Goal: Check status: Check status

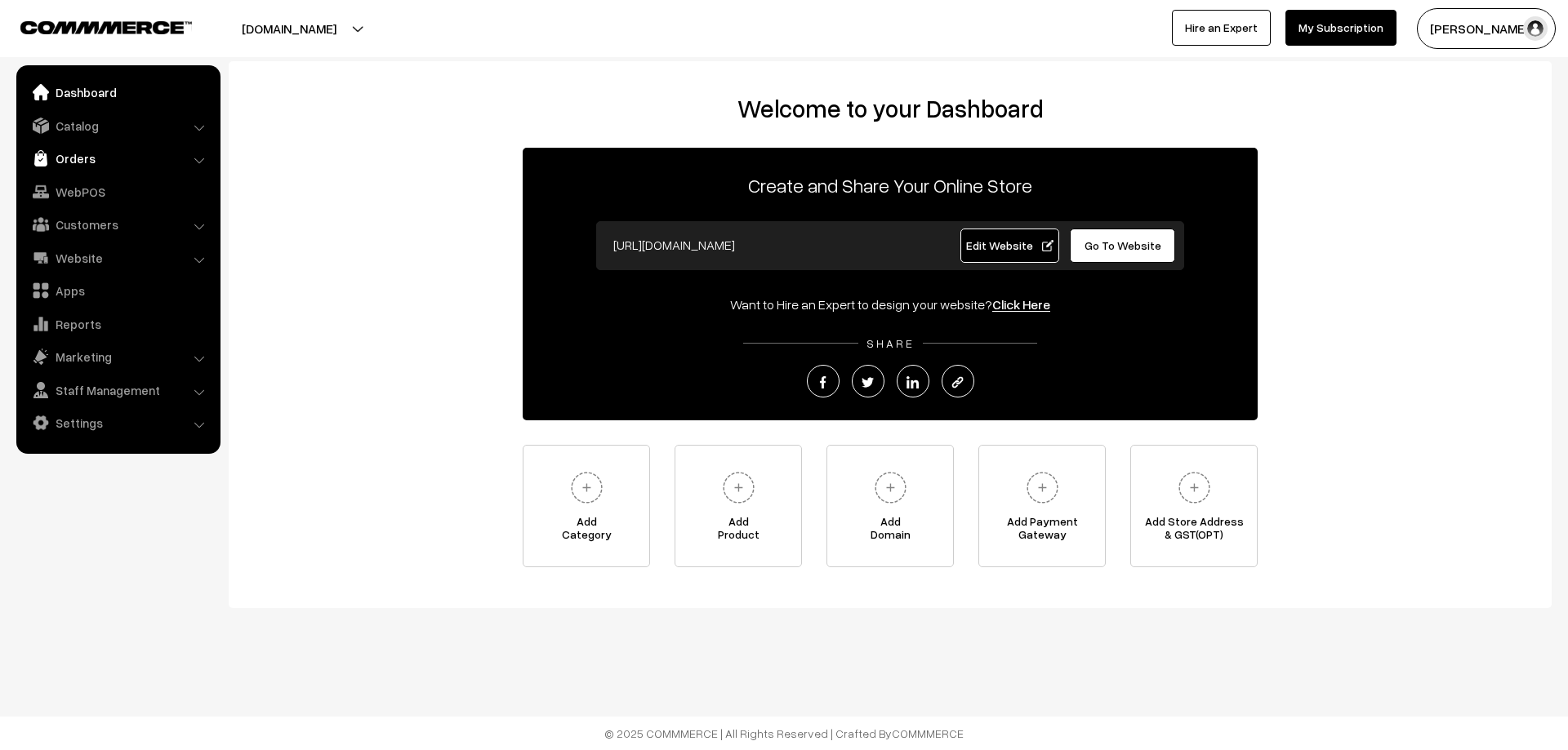
click at [56, 161] on link "Orders" at bounding box center [118, 159] width 195 height 29
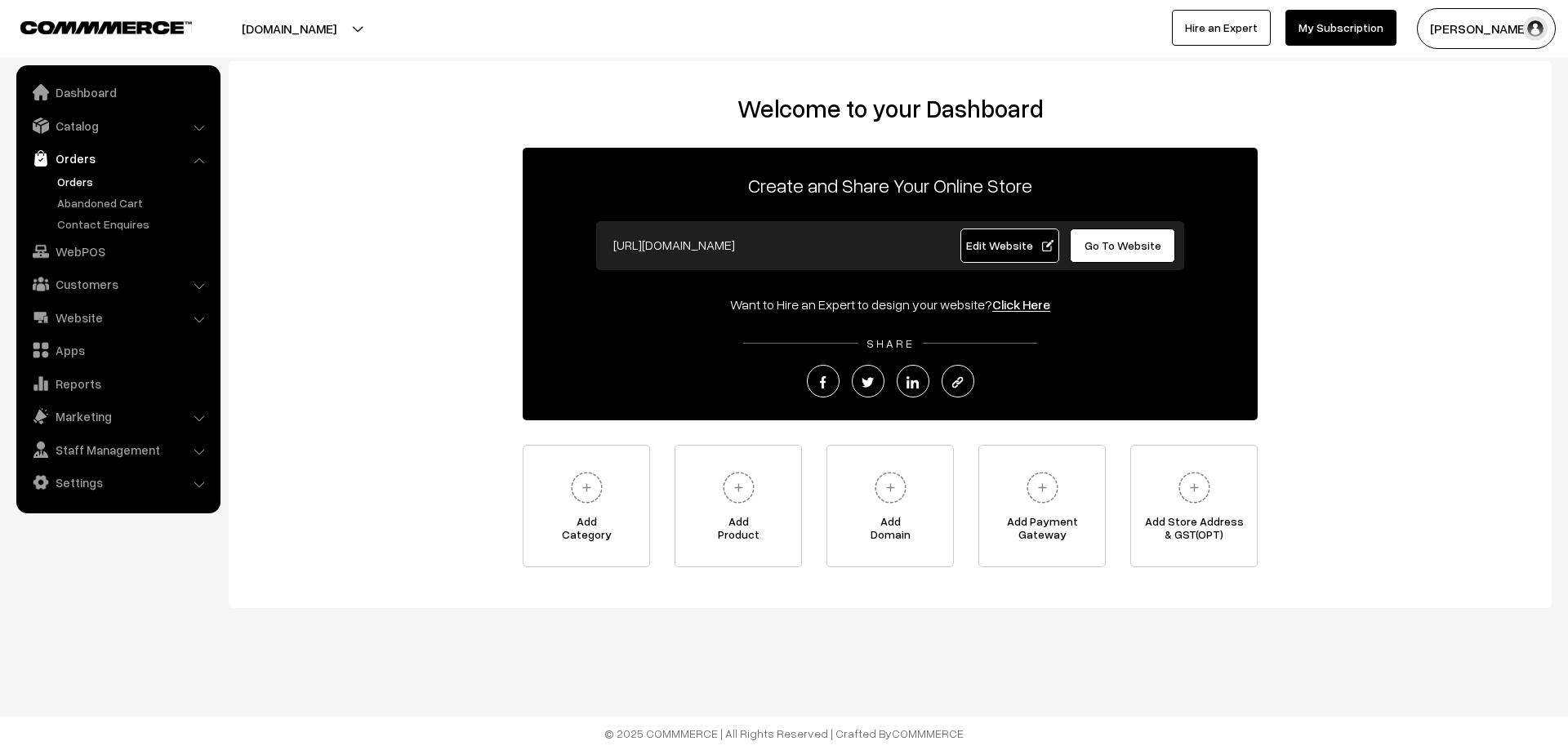
click at [54, 179] on link "Orders" at bounding box center [134, 182] width 162 height 18
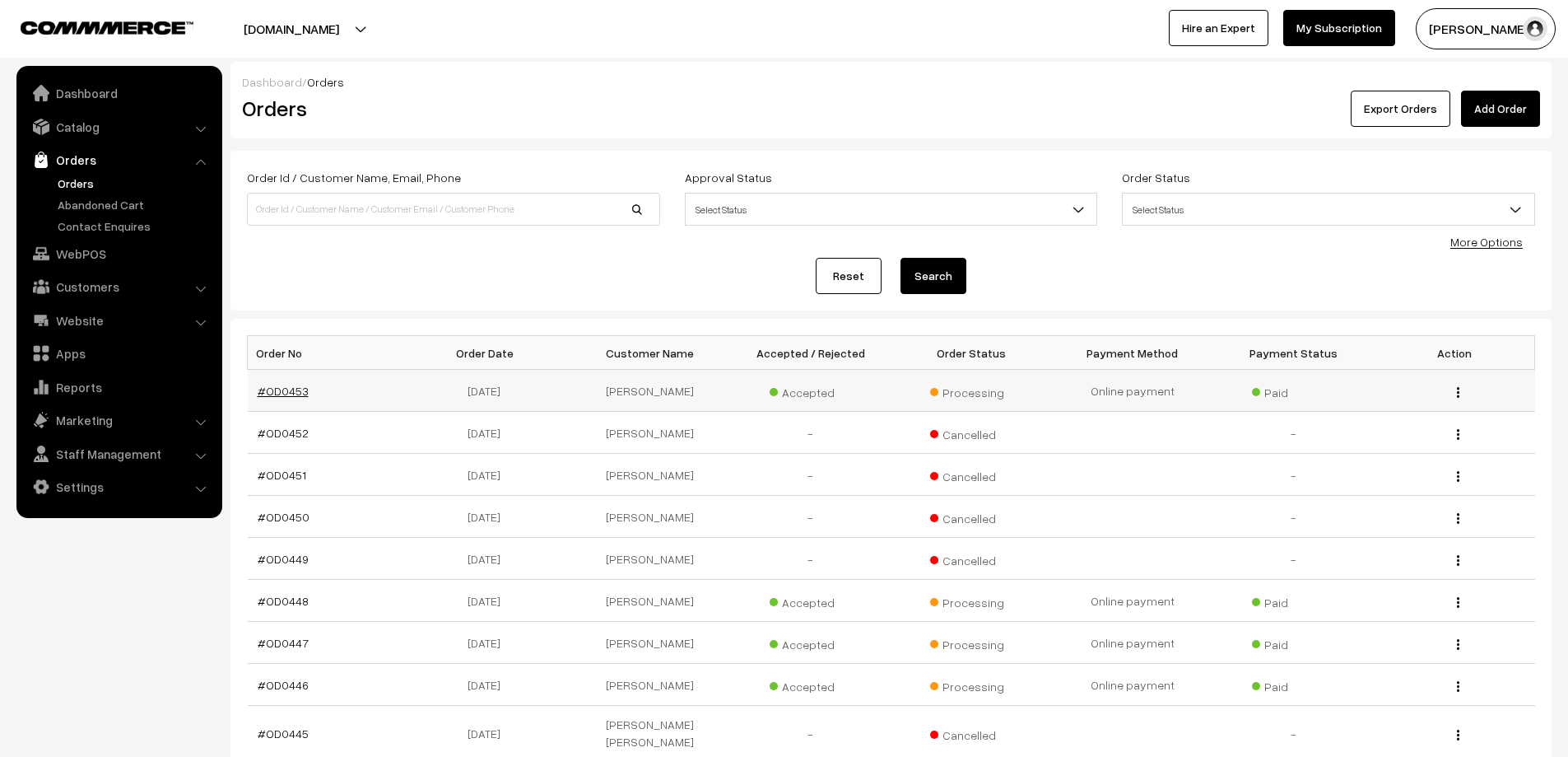
click at [287, 391] on link "#OD0453" at bounding box center [284, 391] width 51 height 14
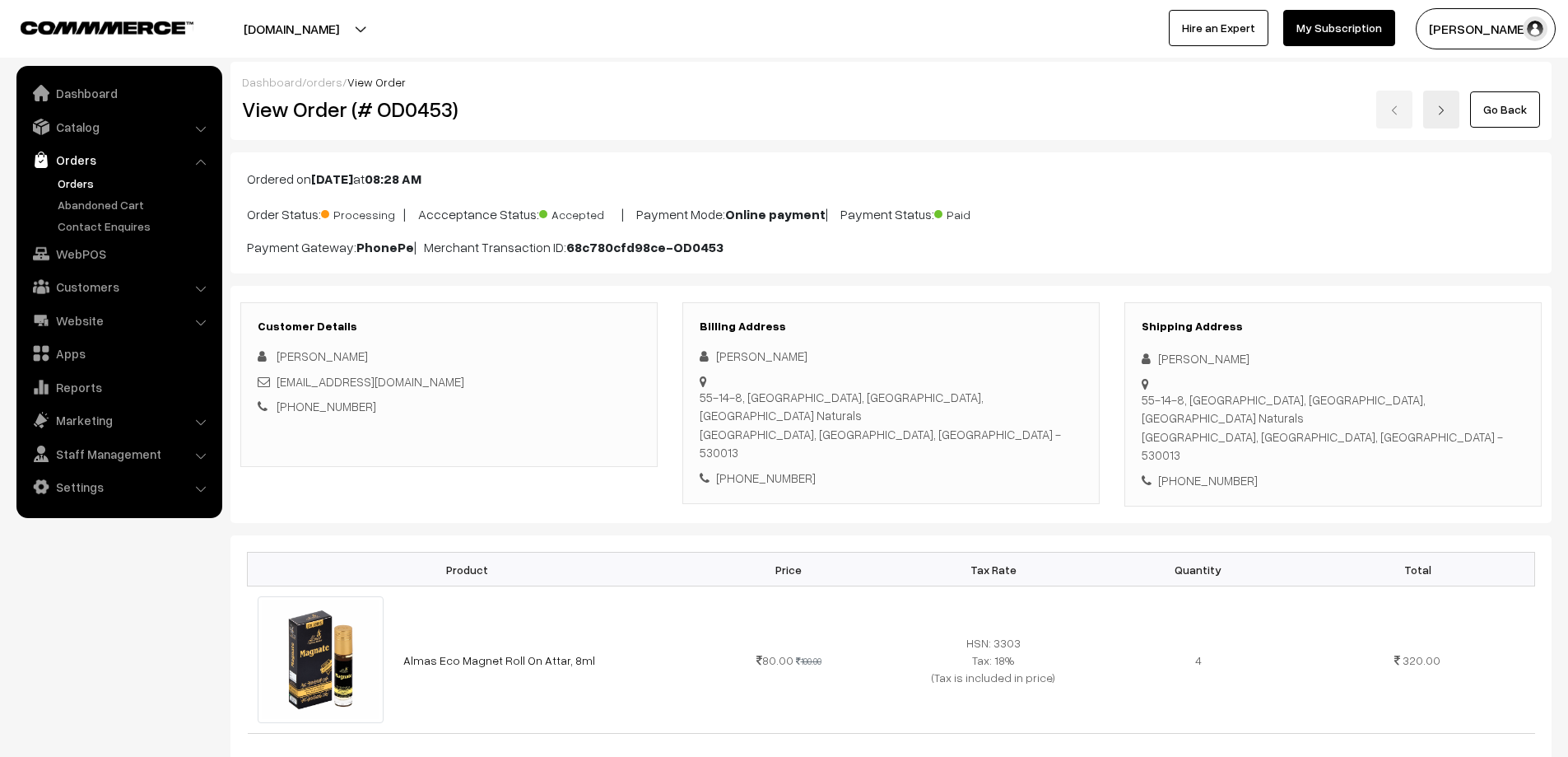
click at [78, 185] on link "Orders" at bounding box center [135, 184] width 163 height 18
